Goal: Transaction & Acquisition: Purchase product/service

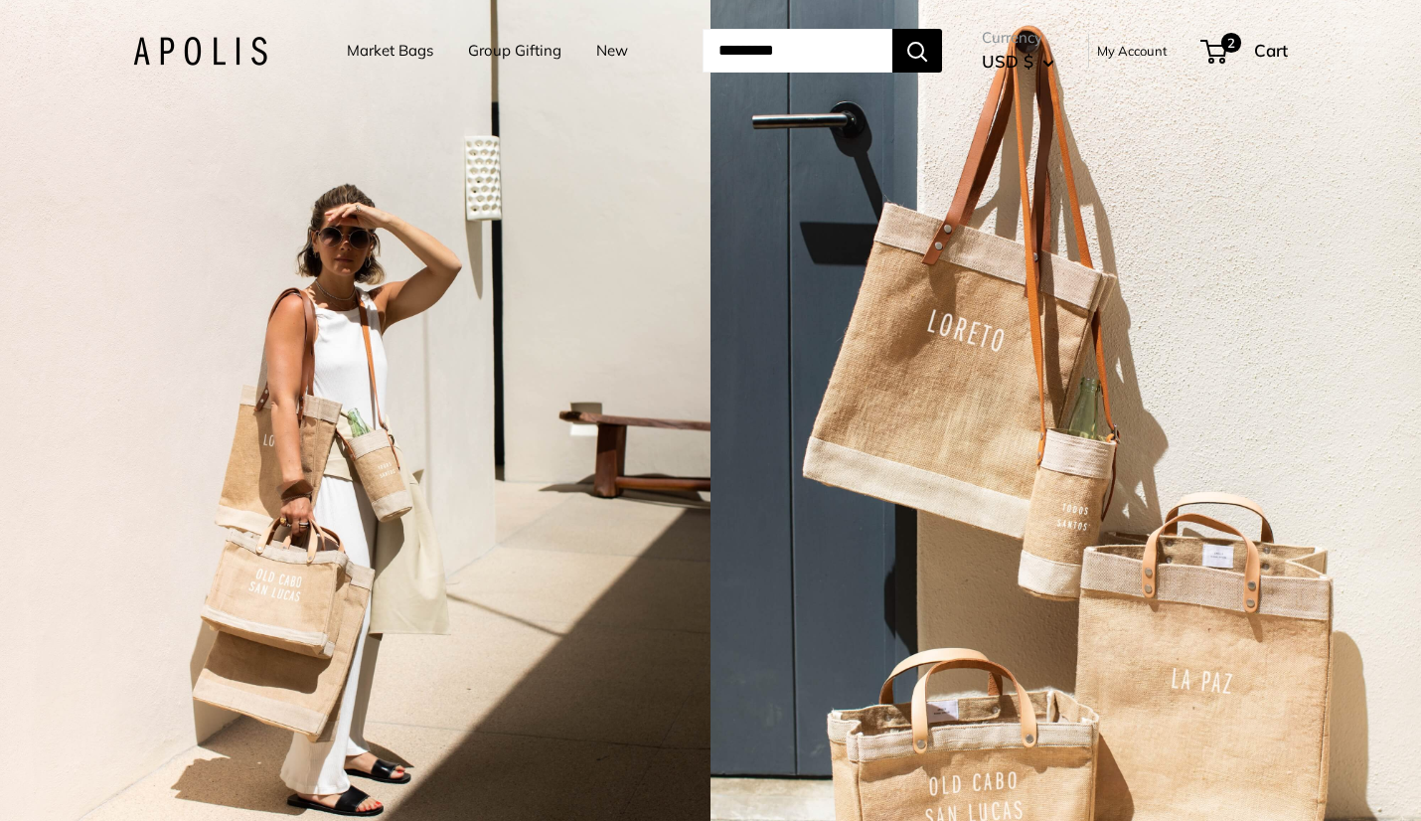
click at [210, 37] on img at bounding box center [200, 51] width 134 height 29
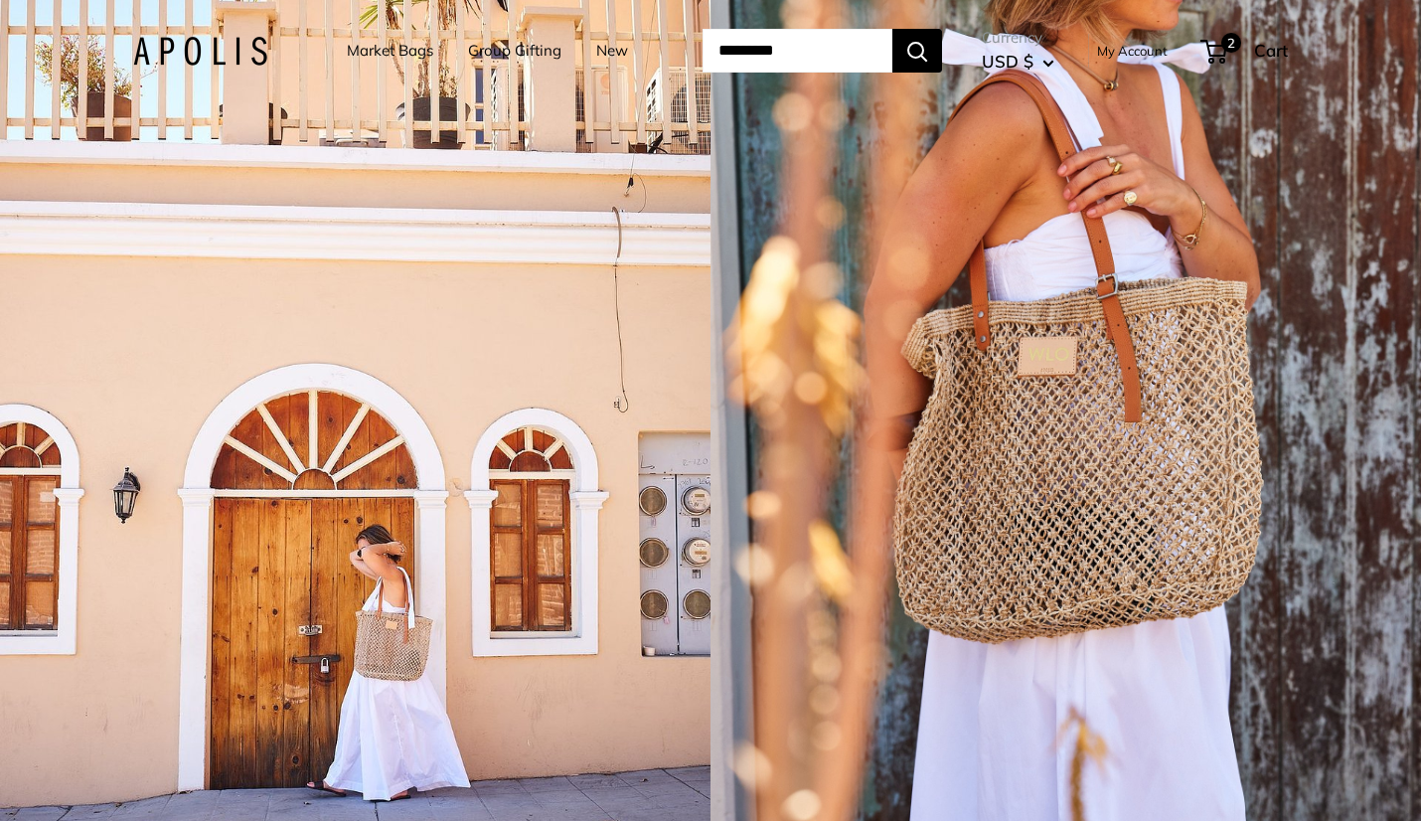
click at [1069, 499] on div "1 / 5" at bounding box center [1065, 410] width 710 height 821
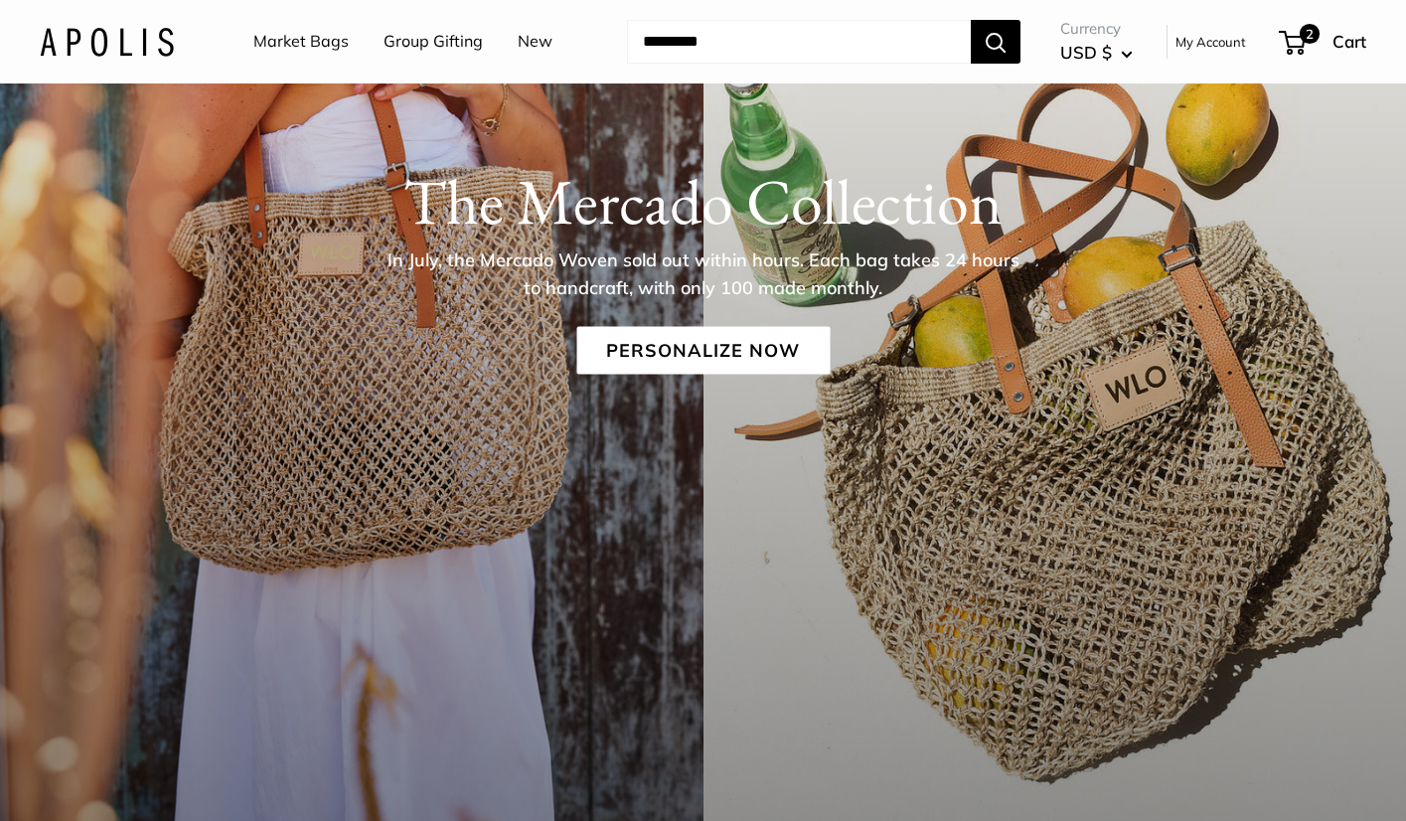
scroll to position [298, 0]
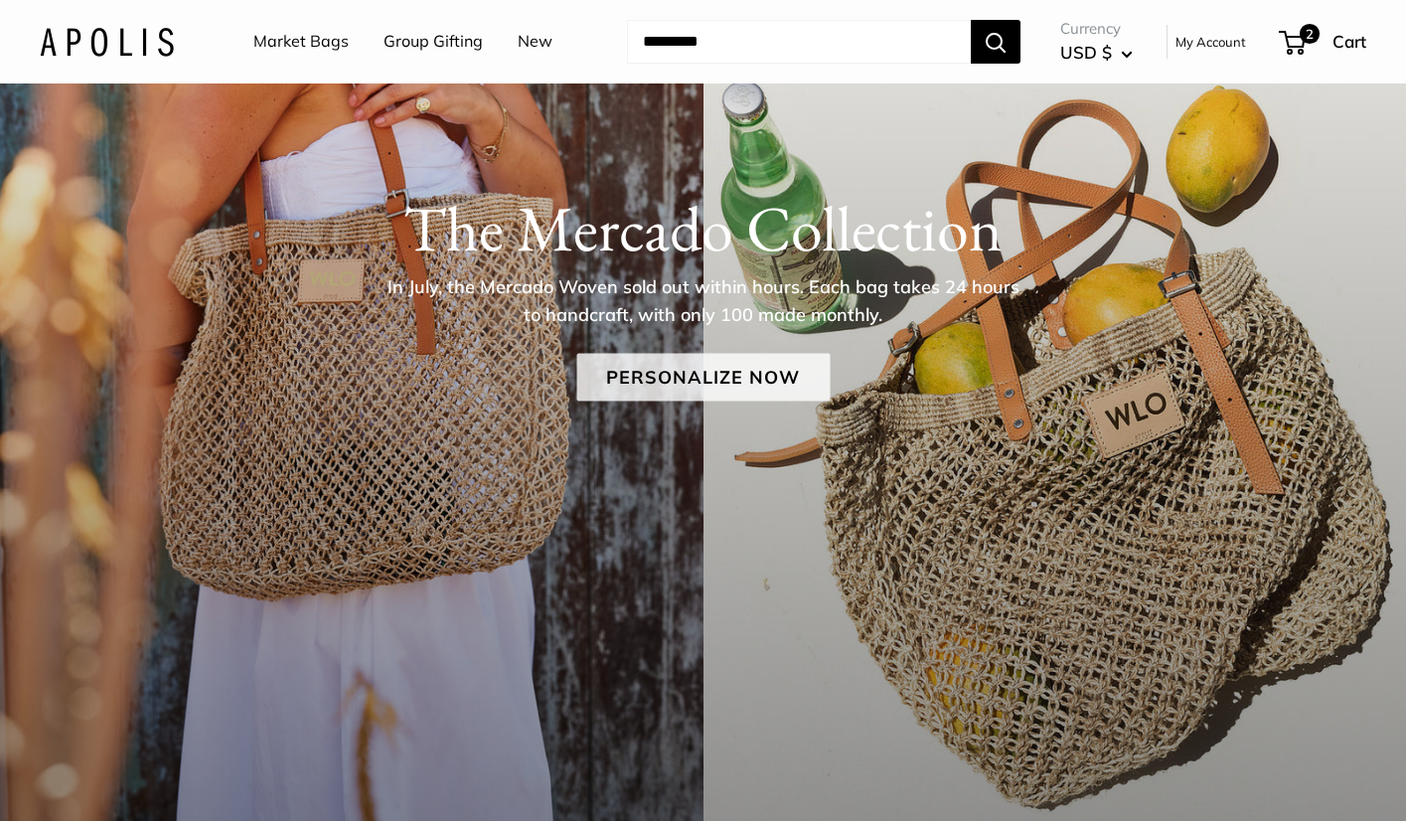
click at [711, 387] on link "Personalize Now" at bounding box center [702, 378] width 253 height 48
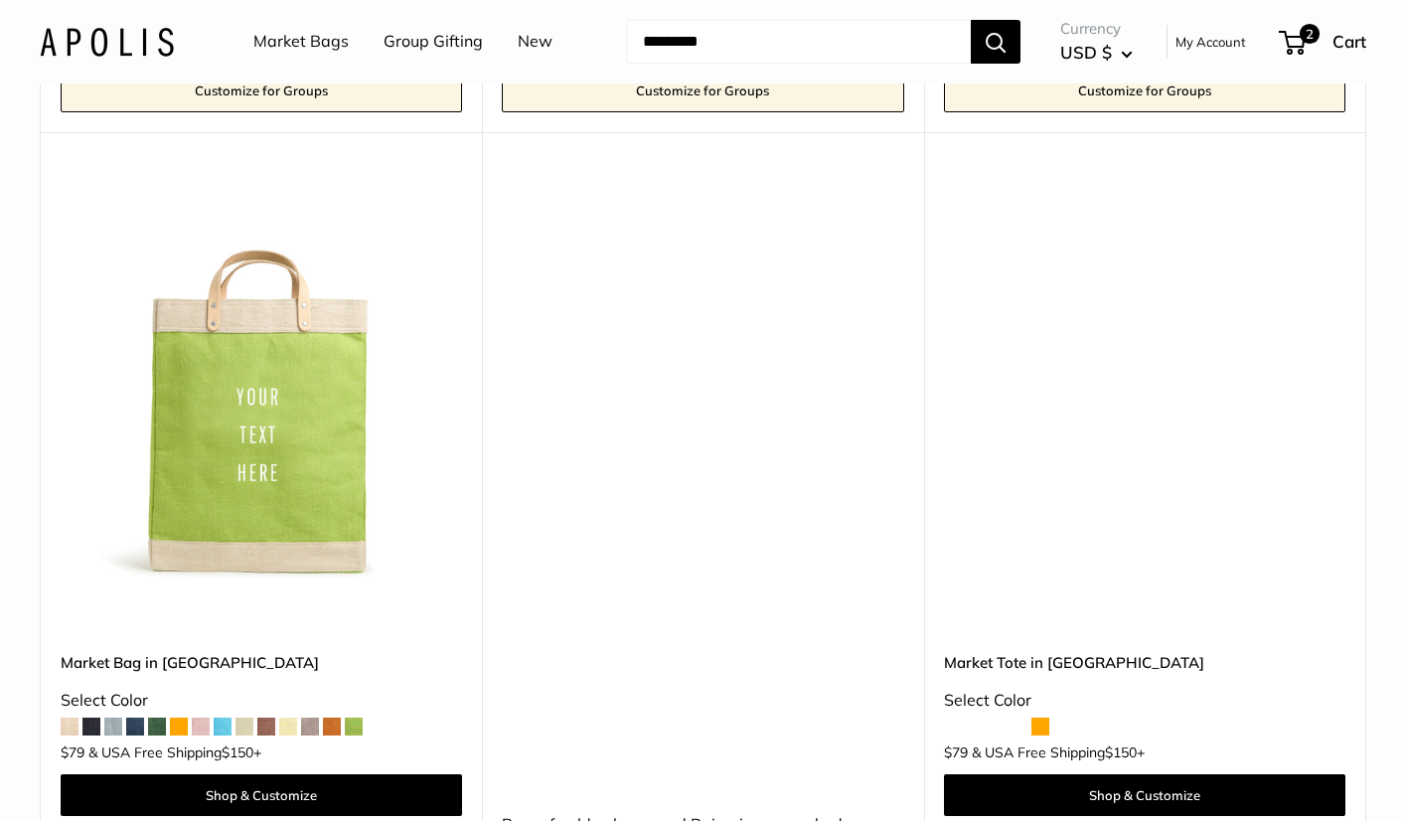
scroll to position [11014, 0]
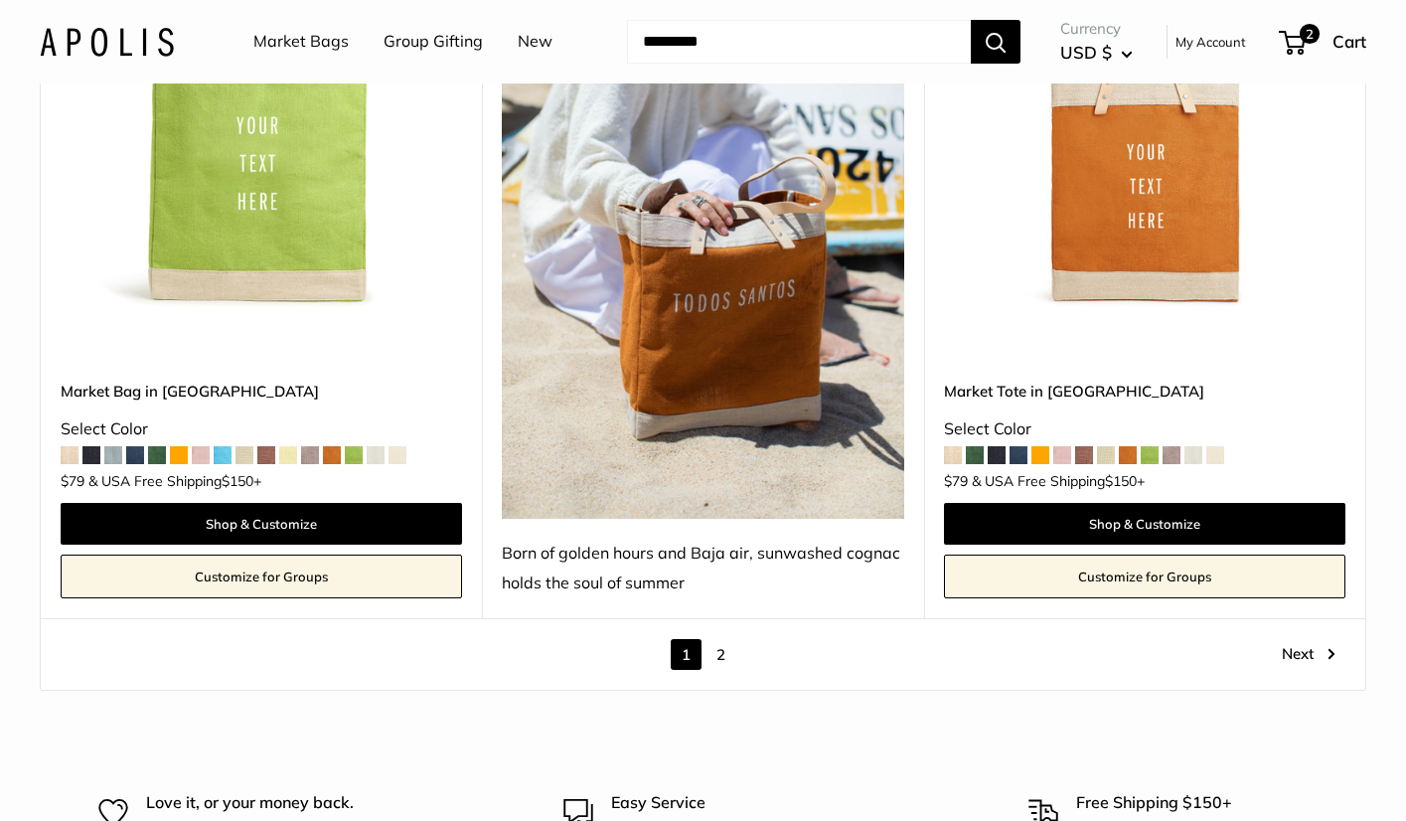
click at [724, 639] on link "2" at bounding box center [720, 654] width 31 height 31
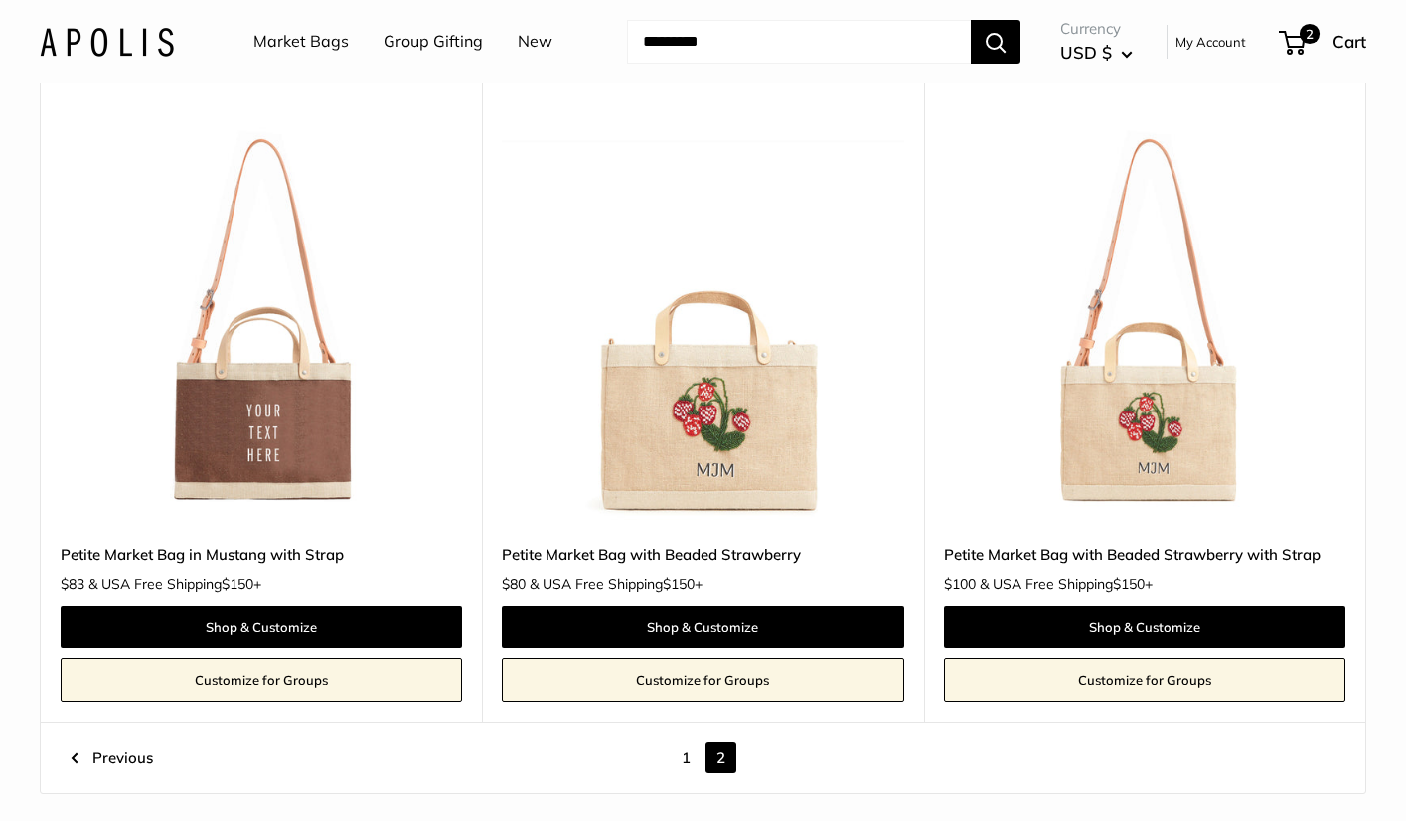
scroll to position [9517, 0]
